Goal: Transaction & Acquisition: Purchase product/service

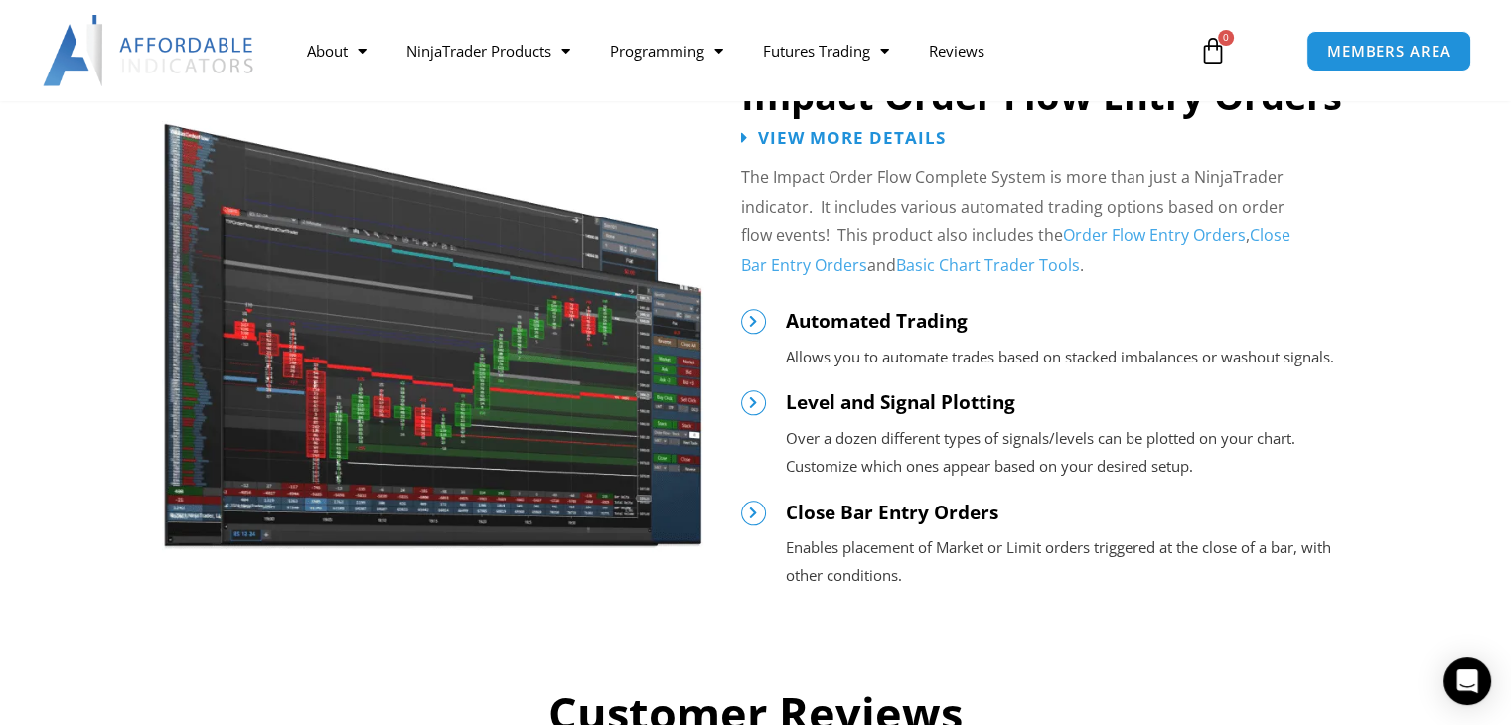
scroll to position [2185, 0]
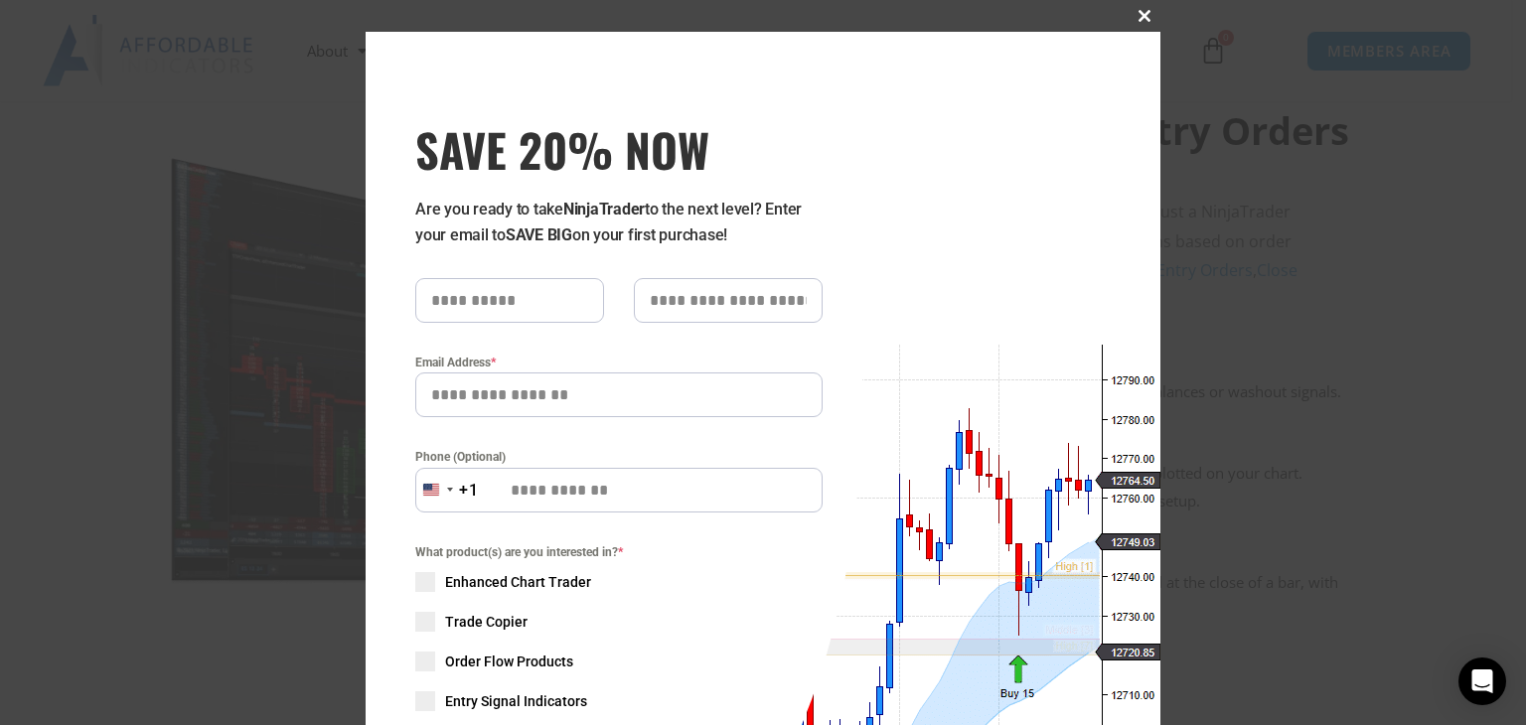
click at [1129, 15] on span "SAVE 20% NOW popup" at bounding box center [1145, 16] width 32 height 12
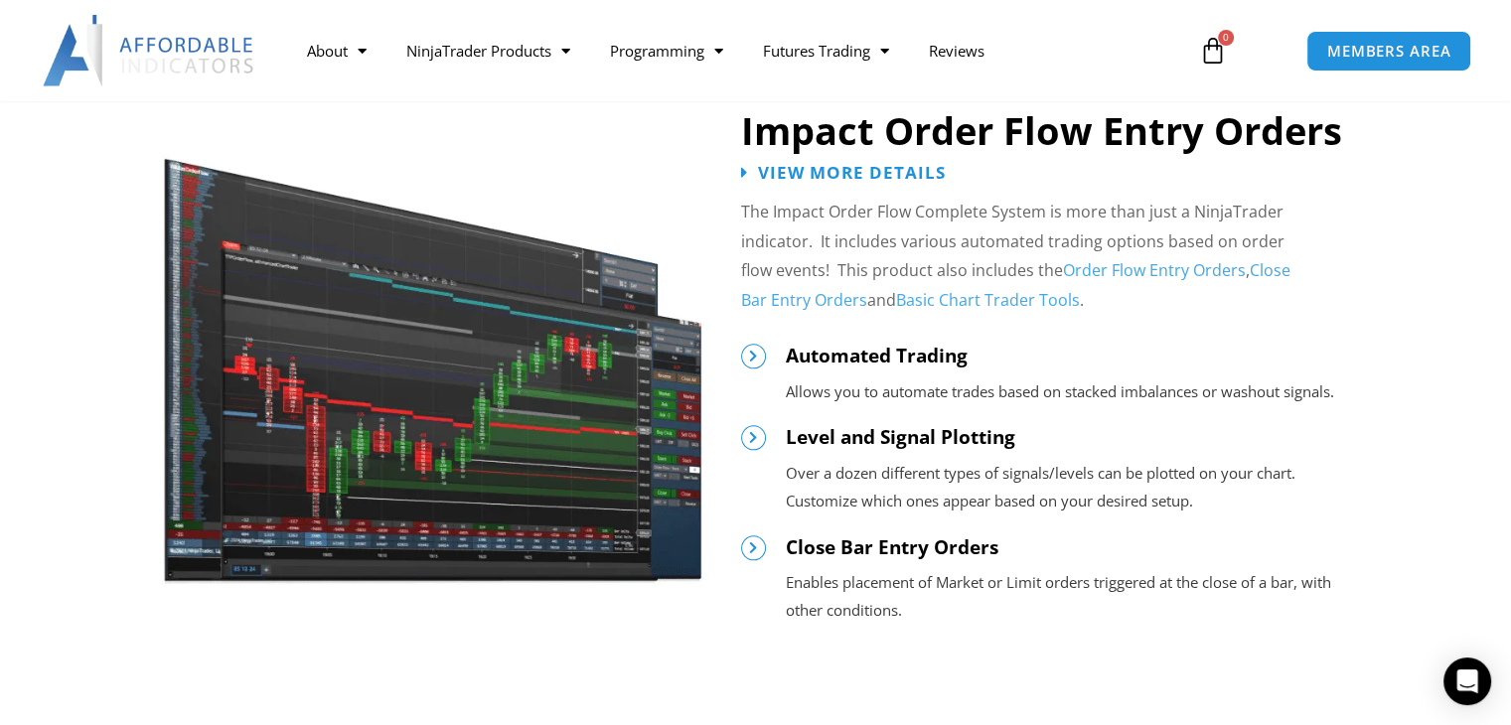
scroll to position [2285, 0]
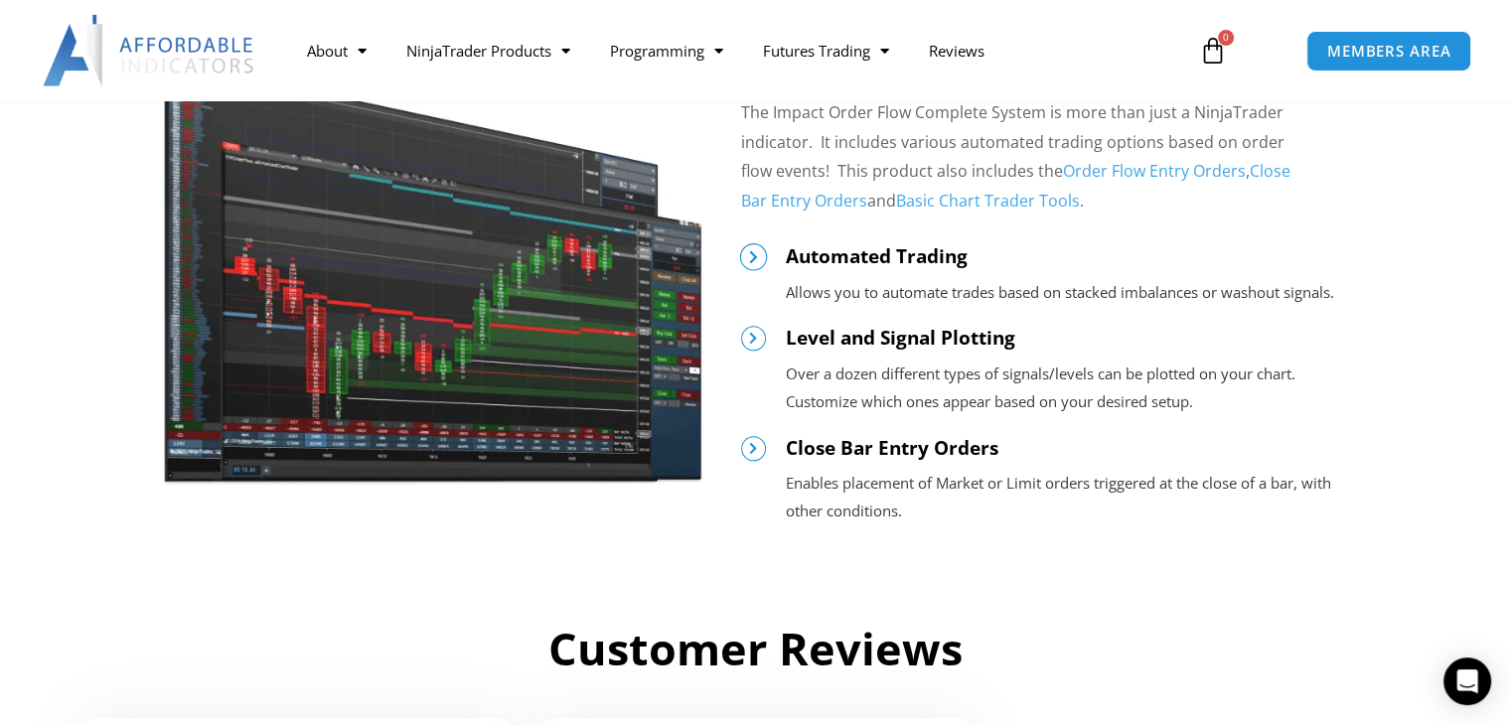
click at [748, 255] on icon at bounding box center [753, 256] width 14 height 14
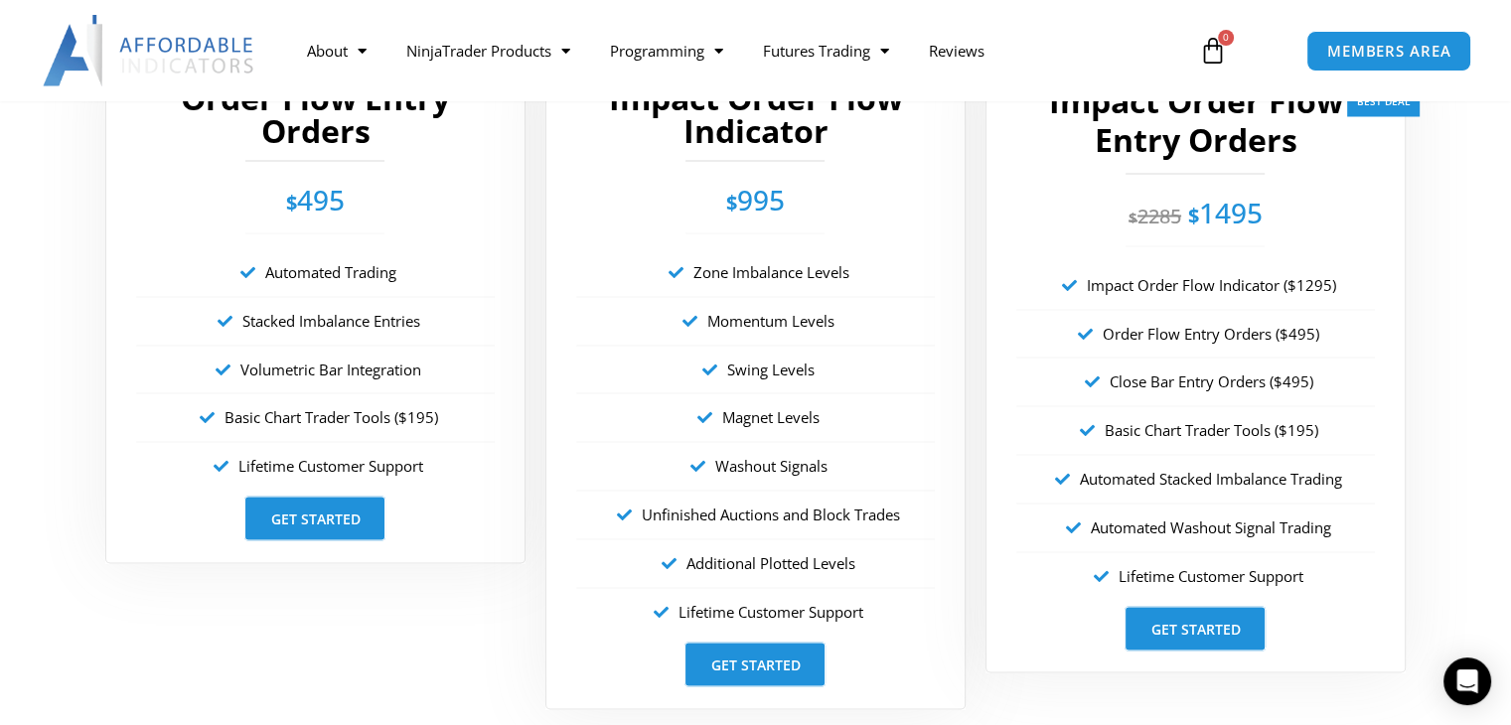
scroll to position [3676, 0]
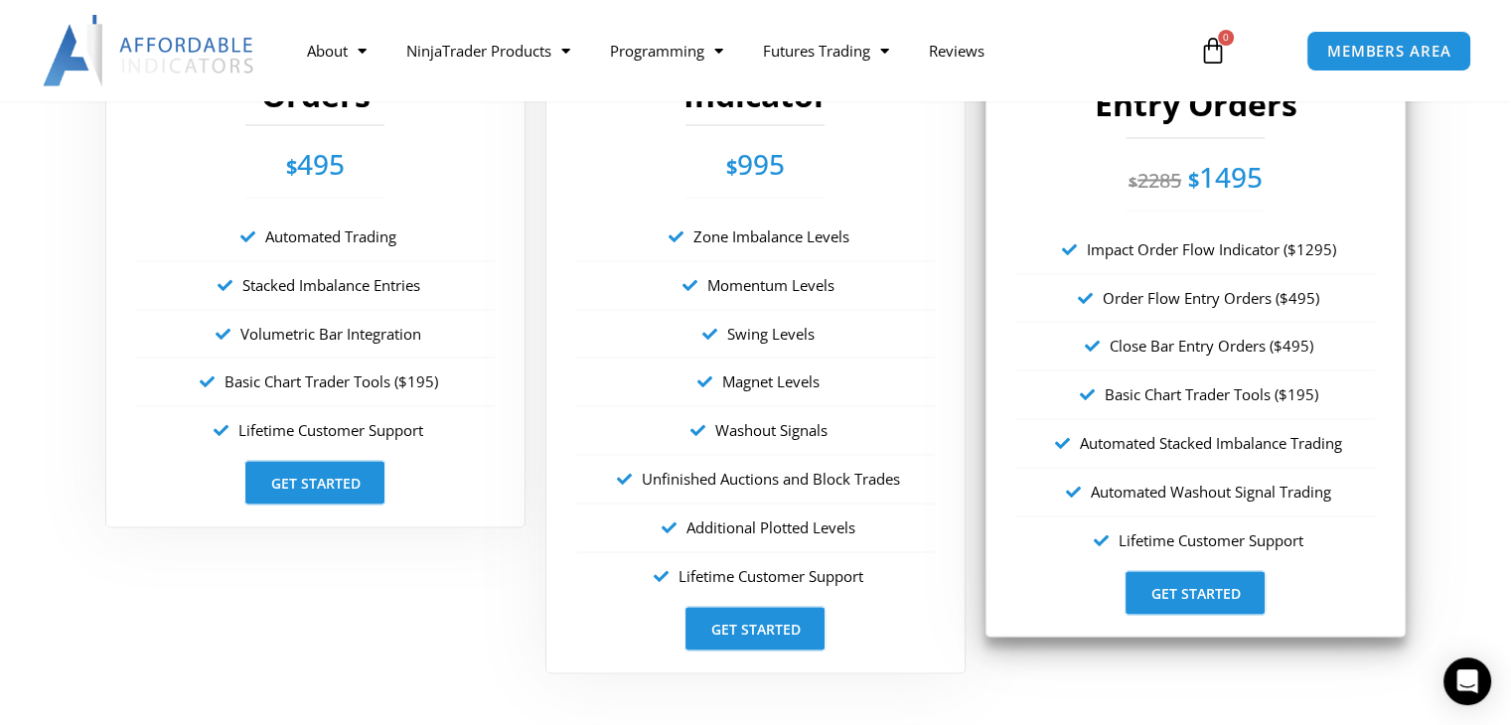
click at [1184, 367] on li "Close Bar Entry Orders ($495)" at bounding box center [1195, 346] width 359 height 49
click at [1190, 586] on link "Get Started" at bounding box center [1195, 592] width 141 height 45
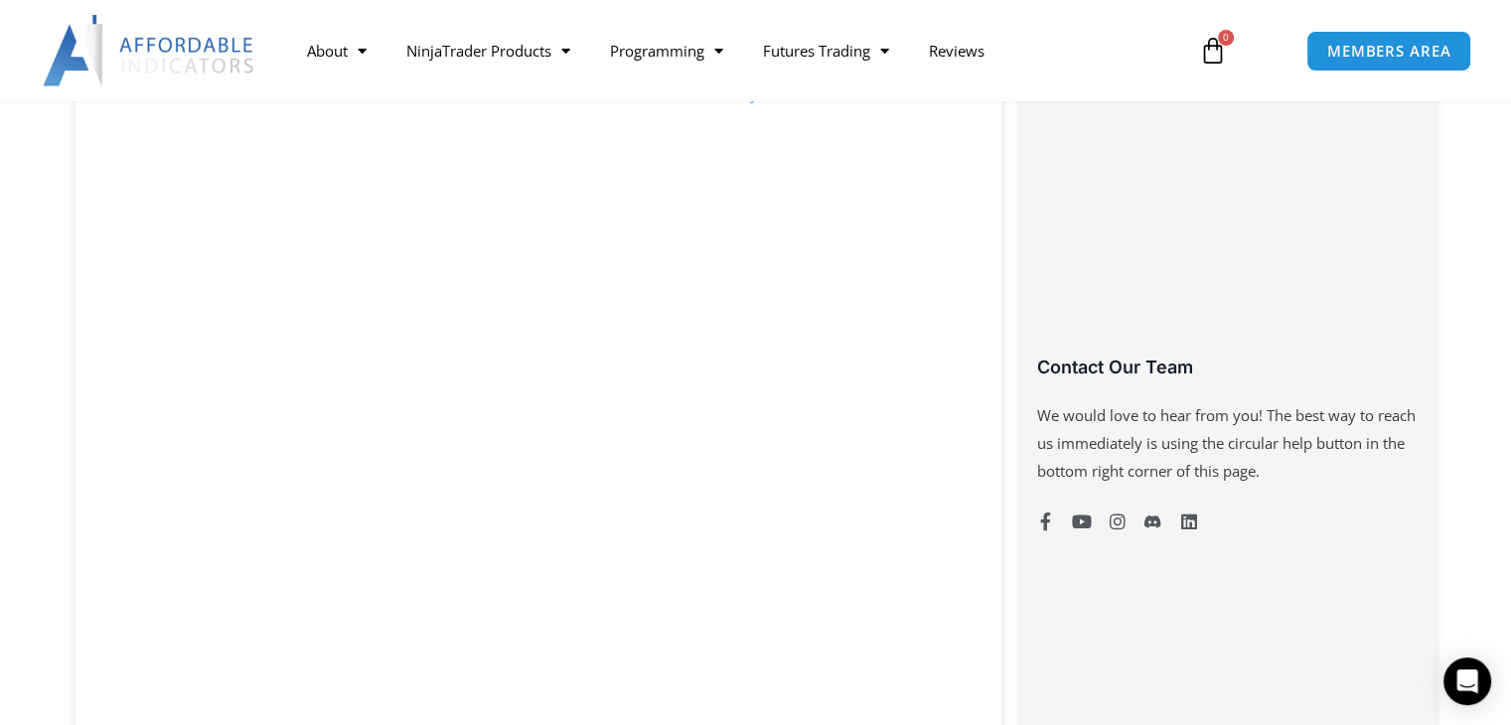
scroll to position [1291, 0]
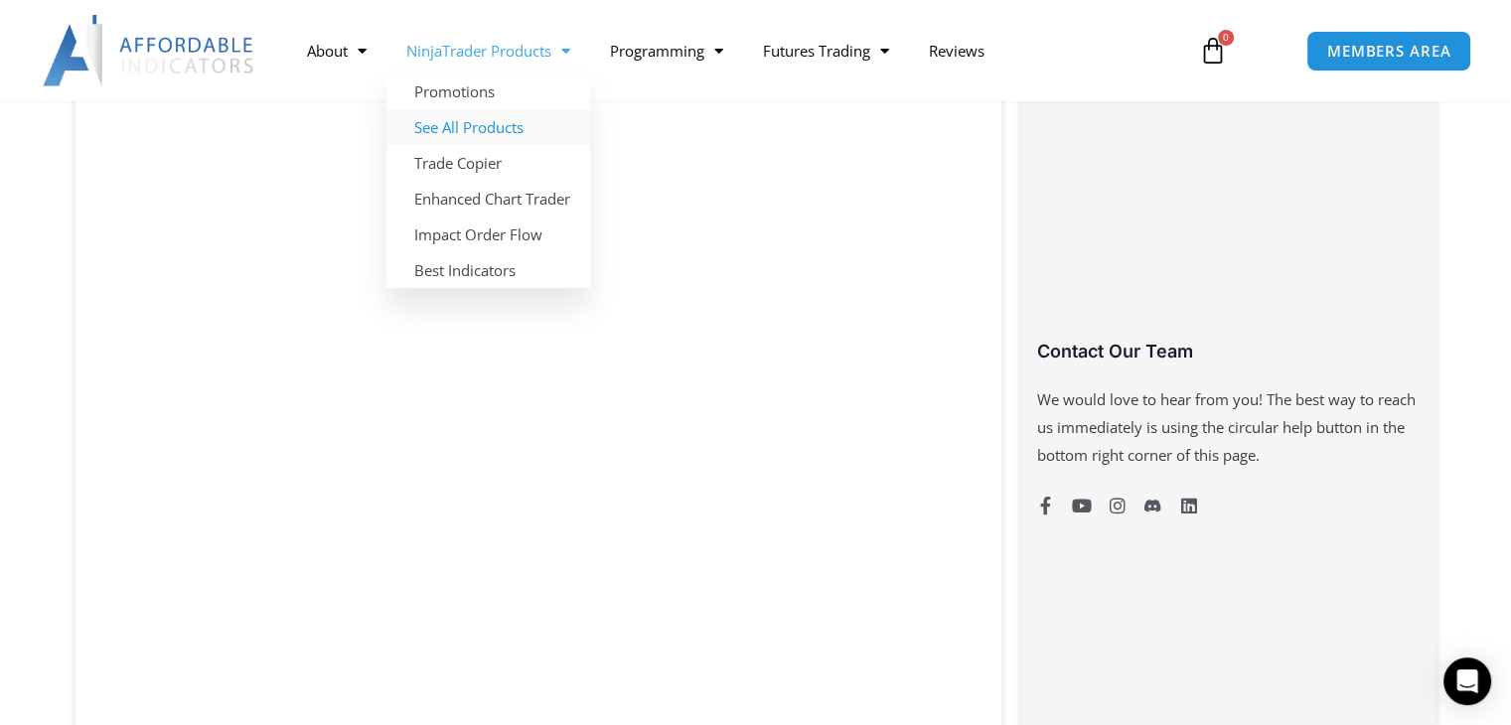
click at [464, 129] on link "See All Products" at bounding box center [488, 127] width 204 height 36
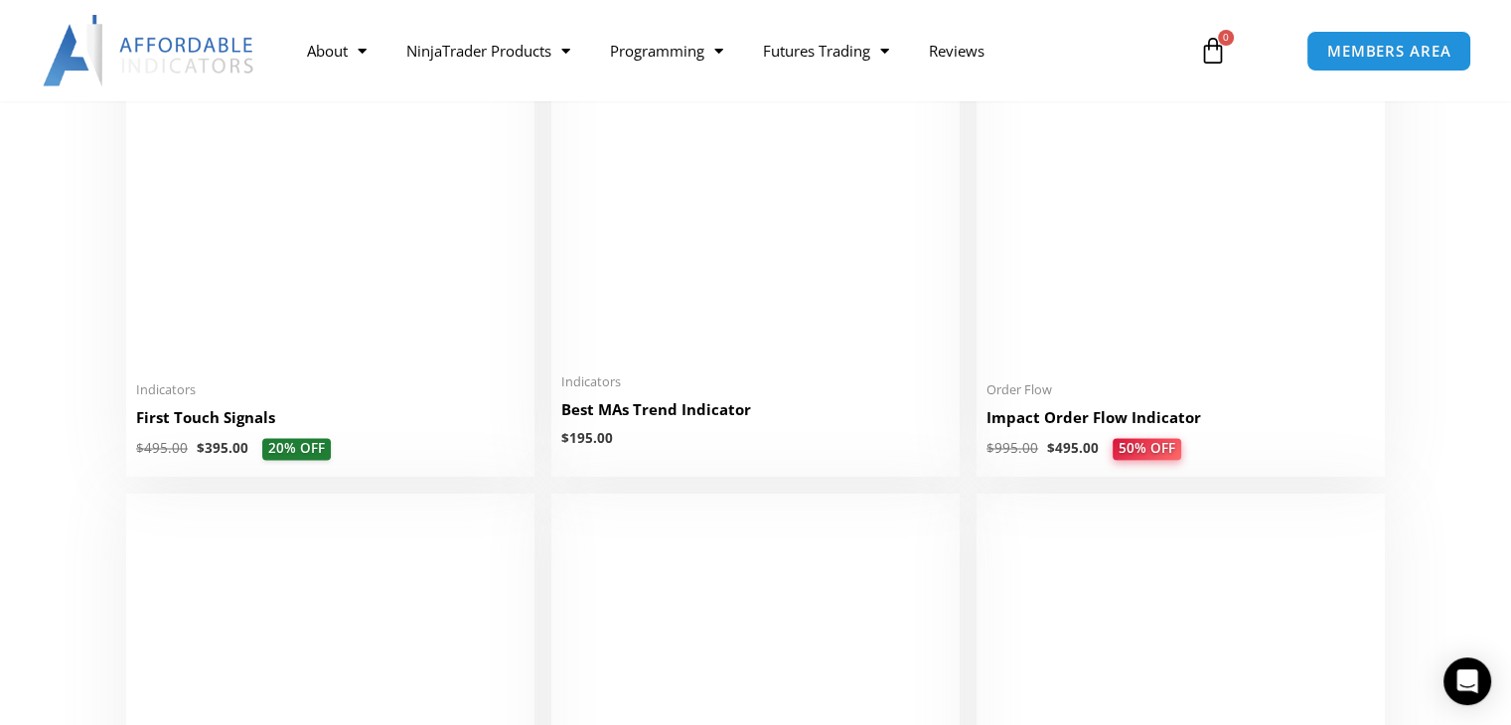
scroll to position [3278, 0]
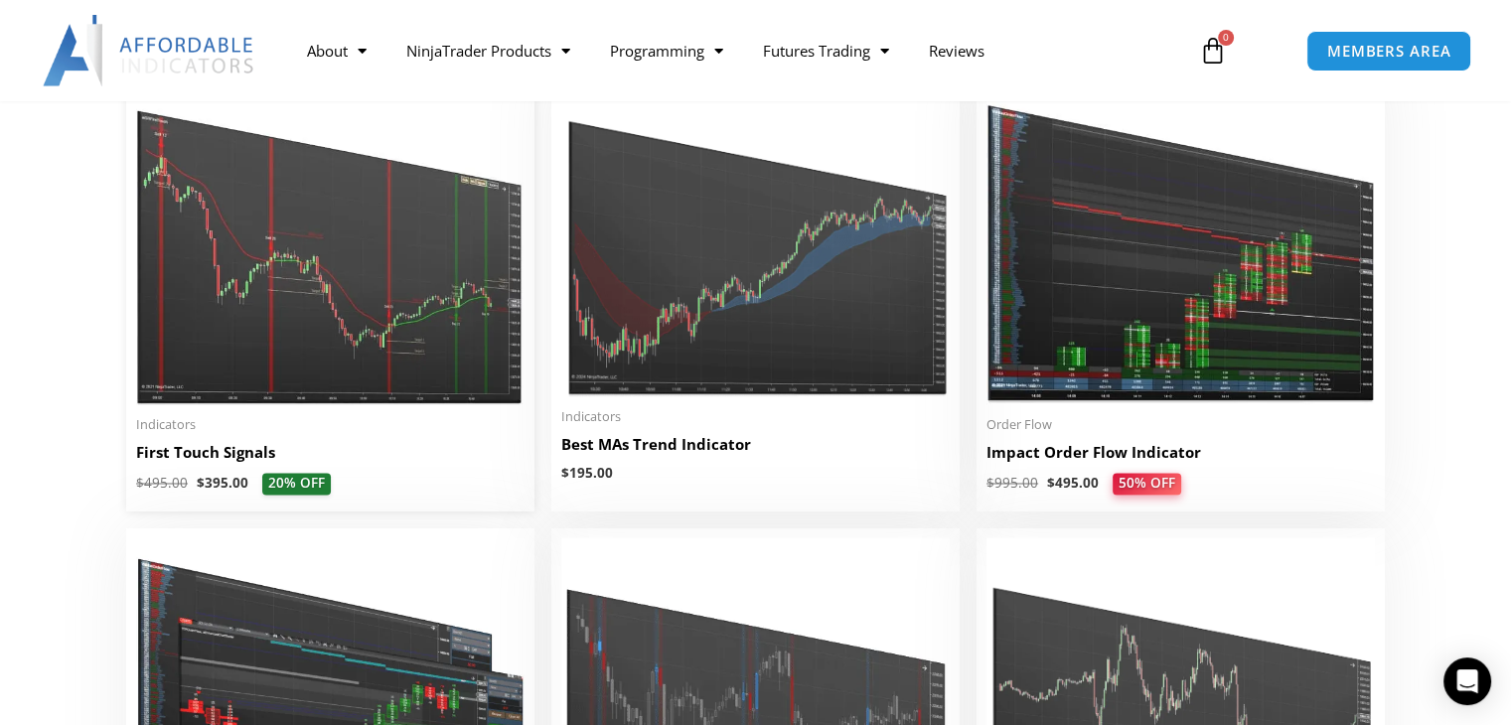
click at [377, 260] on img at bounding box center [330, 238] width 388 height 334
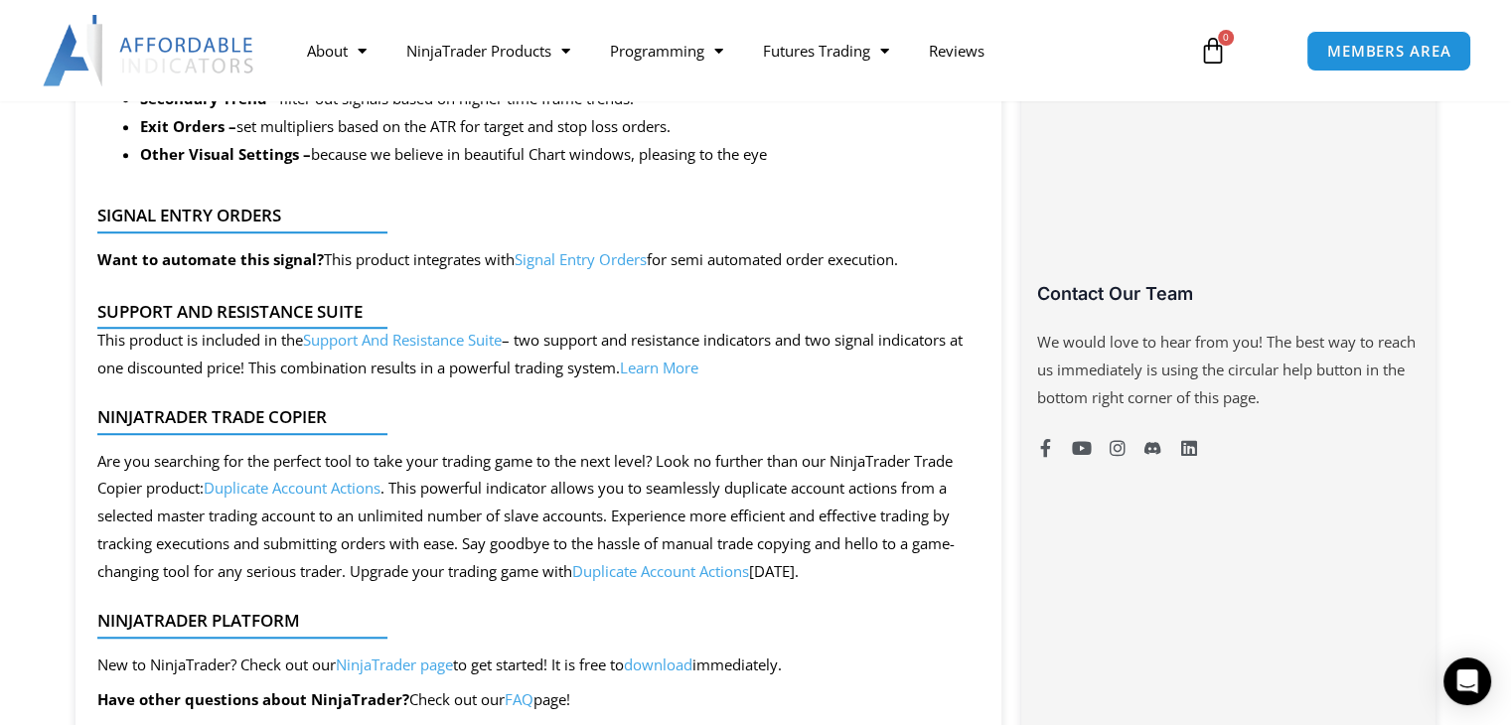
scroll to position [1391, 0]
click at [592, 266] on link "Signal Entry Orders" at bounding box center [581, 258] width 132 height 20
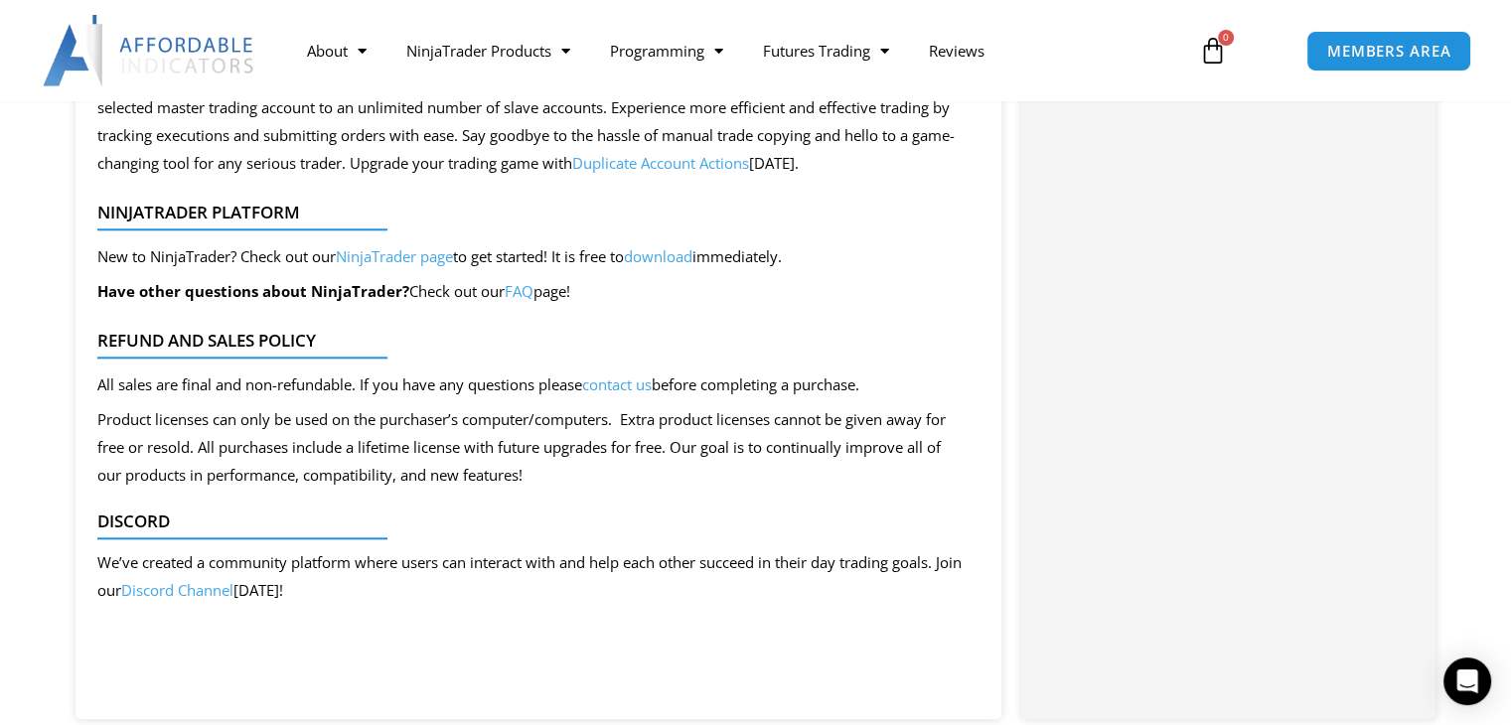
scroll to position [2185, 0]
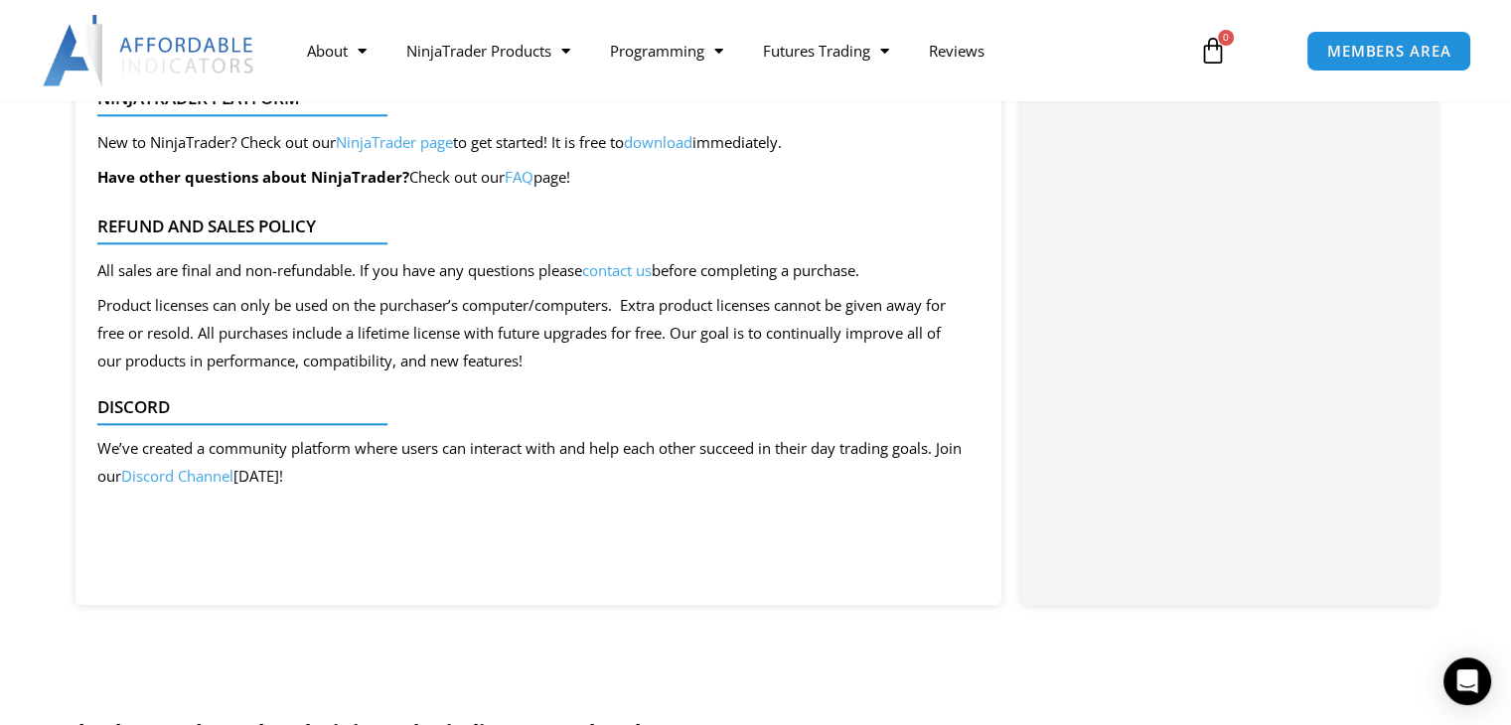
click at [213, 486] on link "Discord Channel" at bounding box center [177, 476] width 112 height 20
